Goal: Information Seeking & Learning: Understand process/instructions

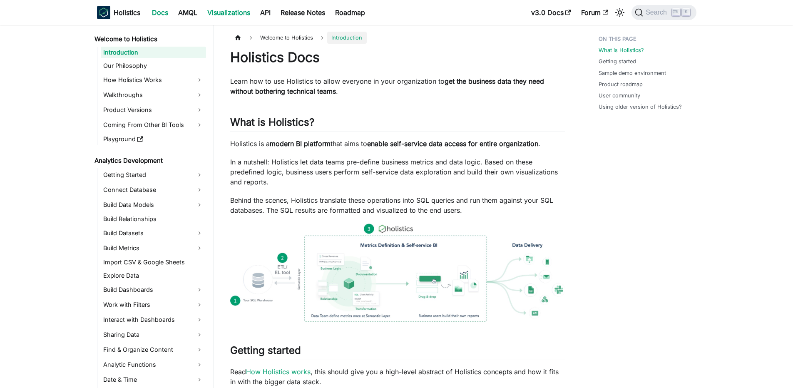
click at [255, 15] on link "Visualizations" at bounding box center [228, 12] width 53 height 13
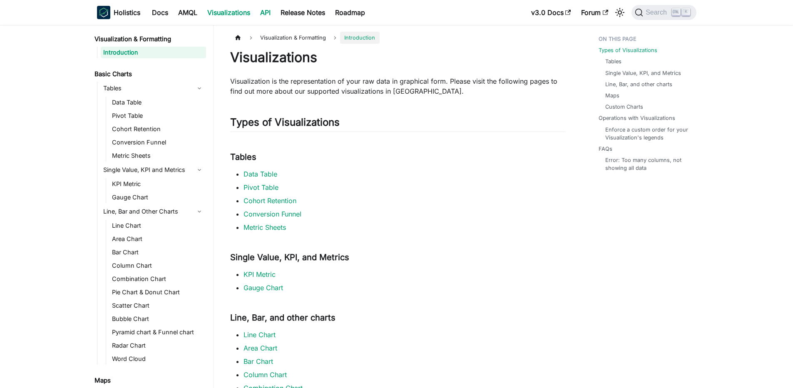
click at [269, 17] on link "API" at bounding box center [265, 12] width 20 height 13
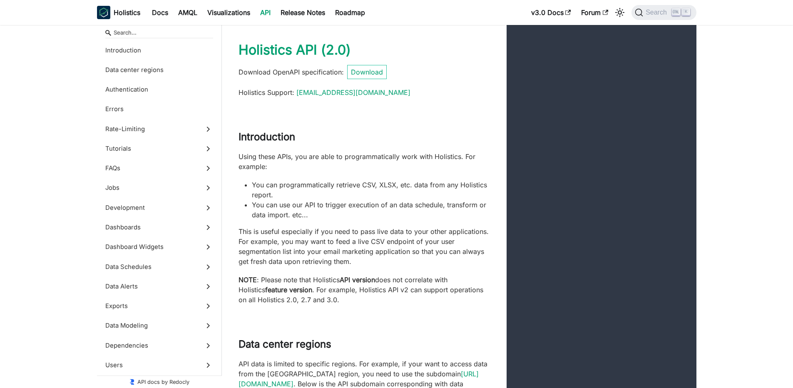
click at [176, 33] on input "Search" at bounding box center [159, 32] width 108 height 11
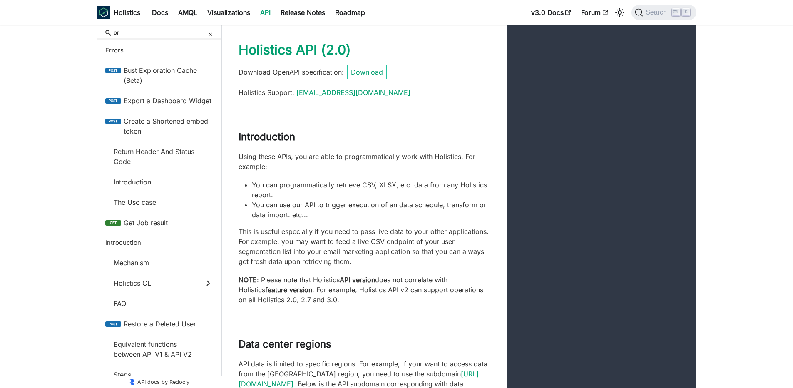
type input "o"
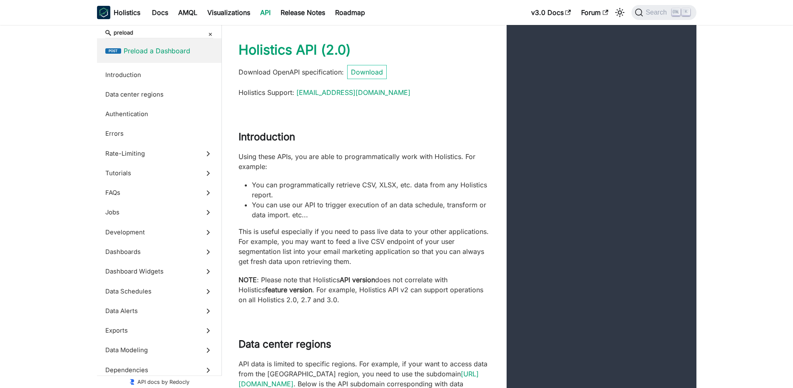
type input "preload"
click at [165, 48] on span "Preload a Dashboard" at bounding box center [168, 51] width 89 height 10
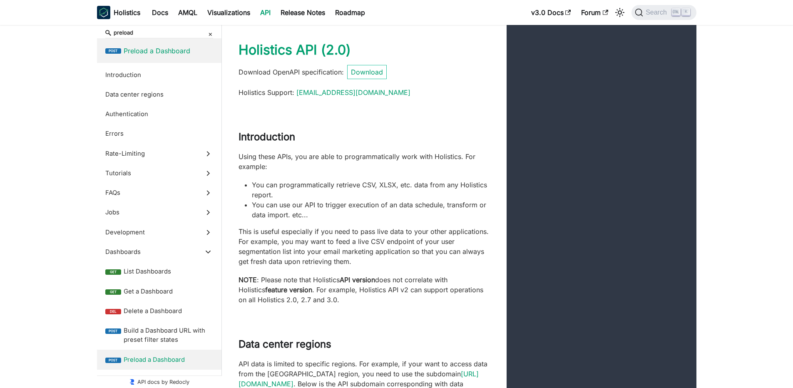
scroll to position [16531, 0]
